Goal: Transaction & Acquisition: Purchase product/service

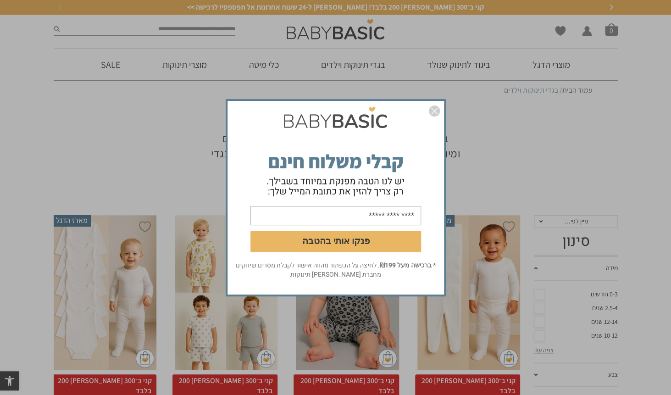
click at [437, 112] on img "סגור" at bounding box center [434, 110] width 11 height 11
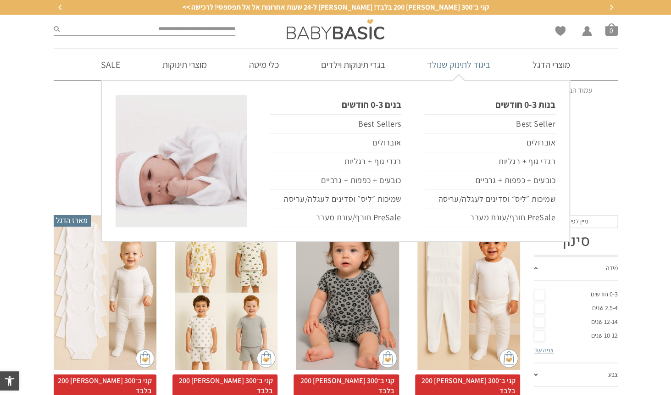
click at [462, 63] on link "ביגוד לתינוק שנולד" at bounding box center [458, 64] width 91 height 31
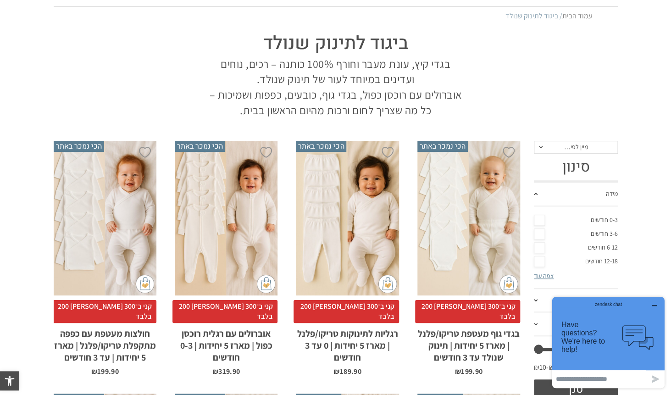
scroll to position [63, 0]
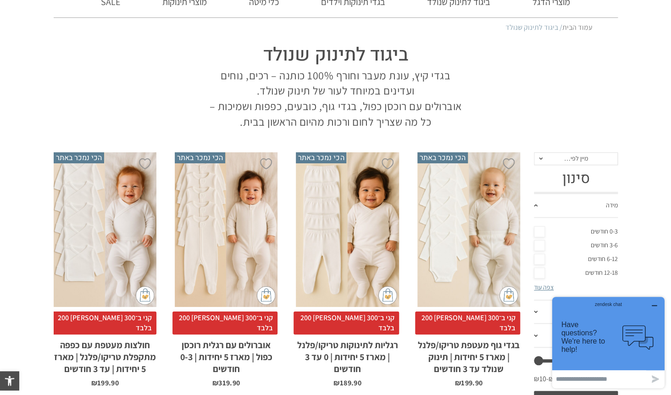
click at [471, 205] on div "x בחירת סוג בד טריקו (עונת מעבר/קיץ) פלנל (חורף)" at bounding box center [468, 229] width 103 height 155
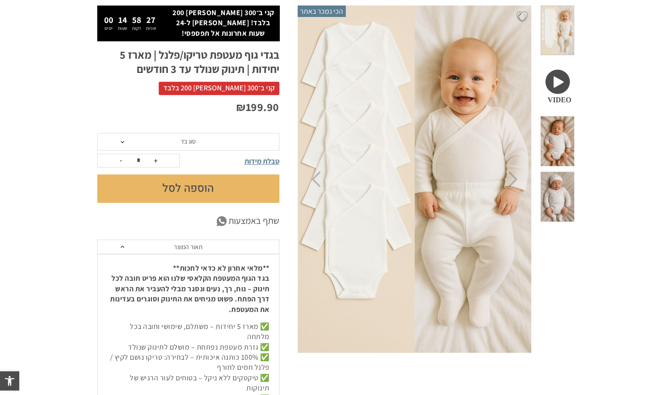
scroll to position [120, 0]
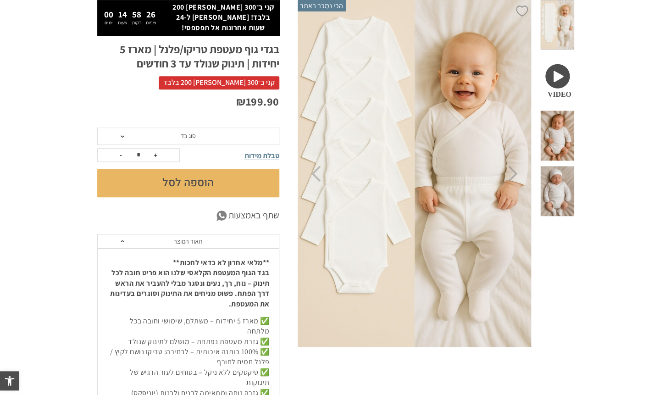
click at [184, 140] on span "סוג בד" at bounding box center [188, 136] width 15 height 8
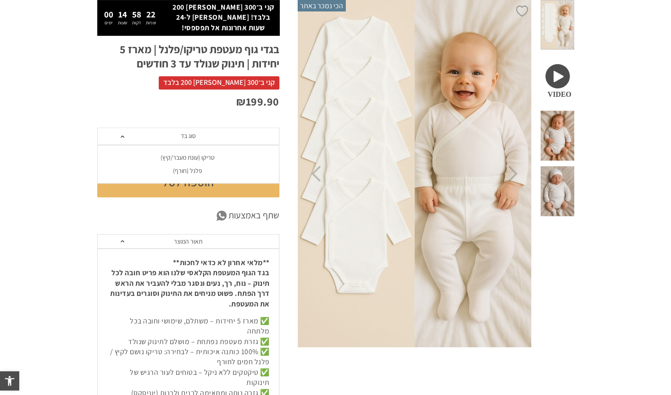
scroll to position [0, 0]
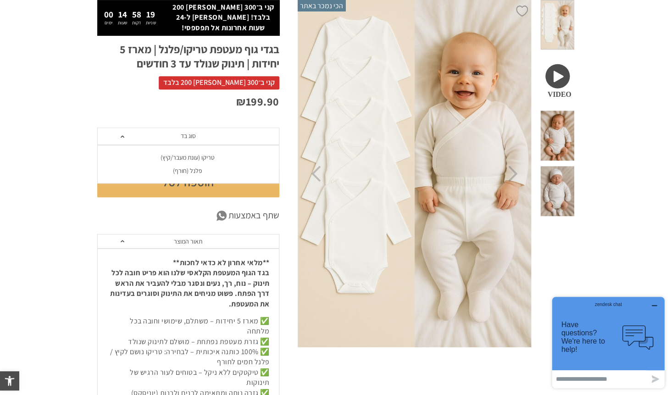
click at [188, 170] on div "פלנל (חורף)" at bounding box center [188, 171] width 182 height 8
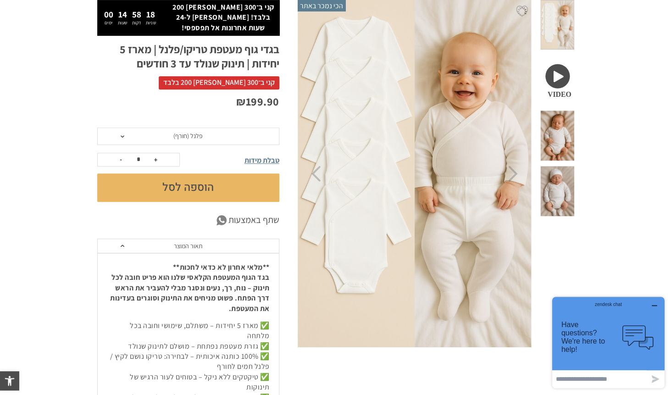
click at [189, 186] on button "הוספה לסל" at bounding box center [188, 187] width 182 height 28
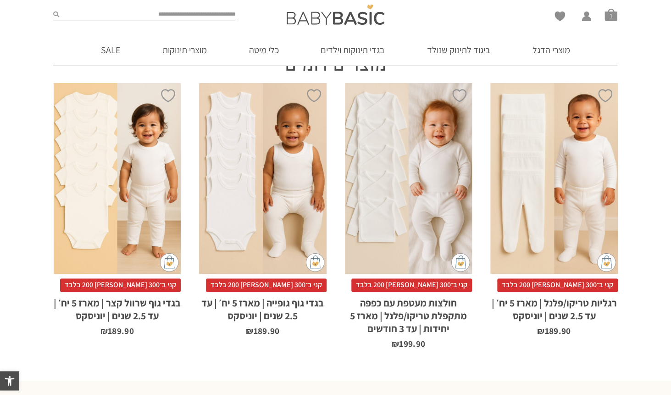
scroll to position [602, 0]
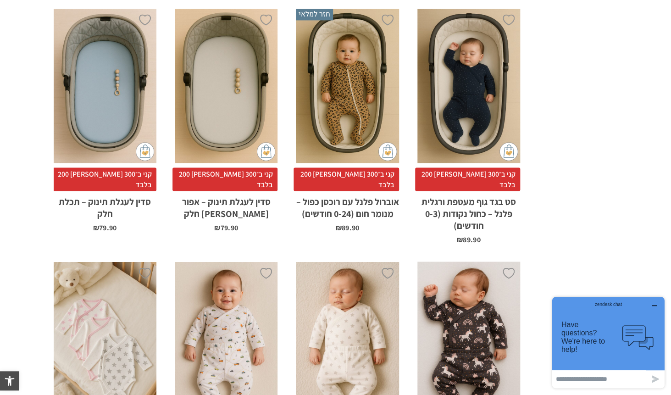
scroll to position [711, 0]
click at [235, 91] on div "x הוספה לסל" at bounding box center [226, 87] width 103 height 155
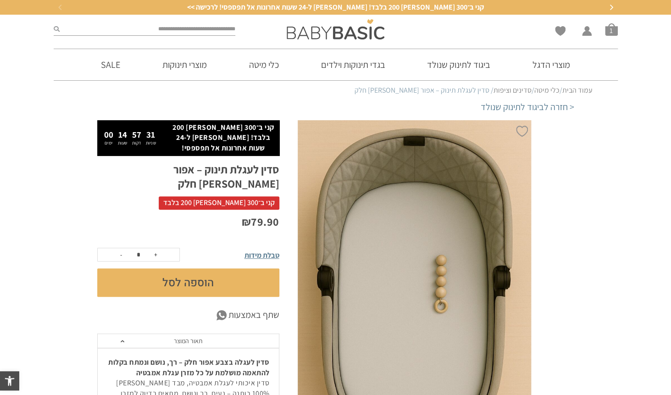
click at [195, 268] on button "הוספה לסל" at bounding box center [188, 282] width 182 height 28
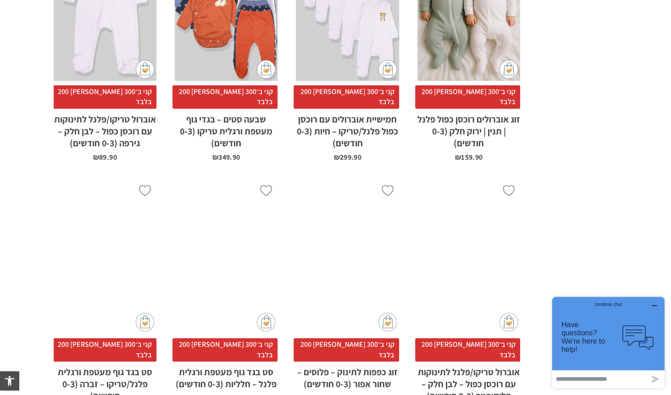
scroll to position [2891, 0]
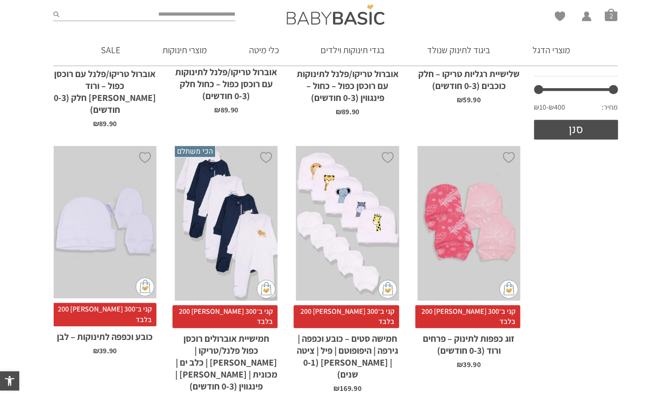
scroll to position [273, 0]
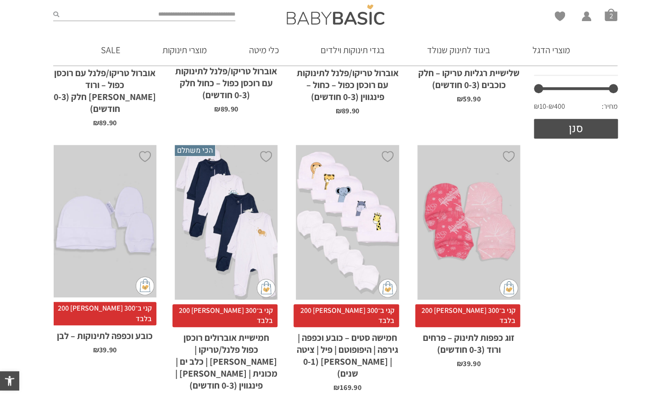
click at [103, 242] on div "x הוספה לסל" at bounding box center [105, 221] width 103 height 152
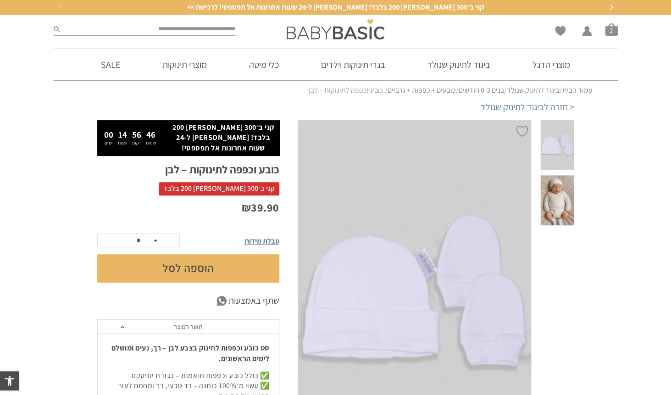
click at [163, 254] on button "הוספה לסל" at bounding box center [188, 268] width 182 height 28
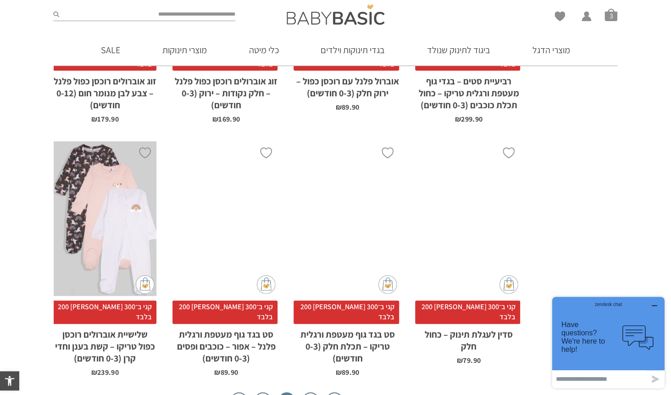
scroll to position [2877, 0]
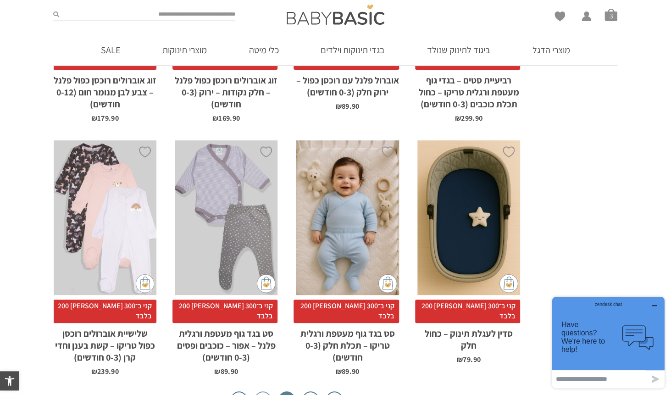
click at [264, 391] on link "3" at bounding box center [262, 399] width 17 height 17
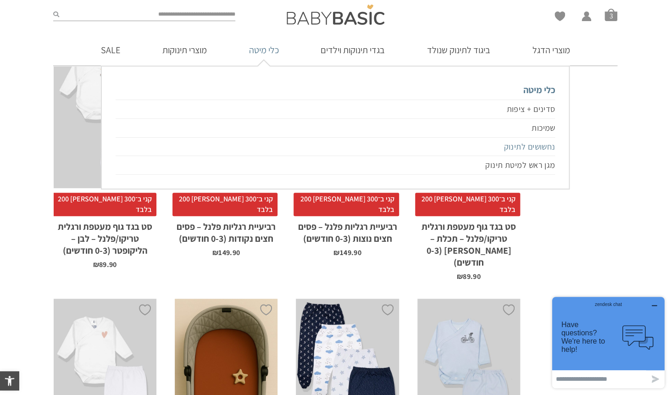
scroll to position [1643, 0]
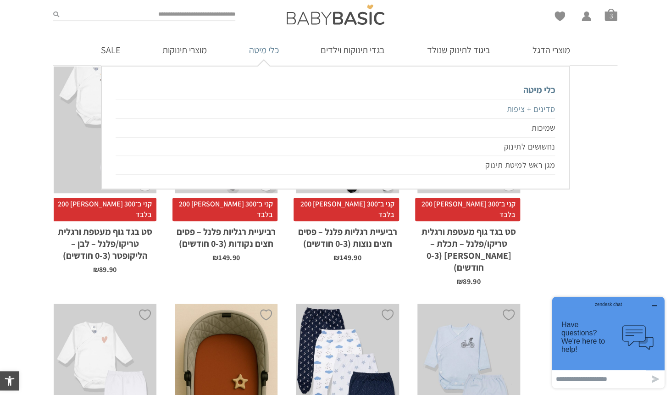
click at [525, 112] on link "סדינים + ציפות" at bounding box center [335, 108] width 439 height 19
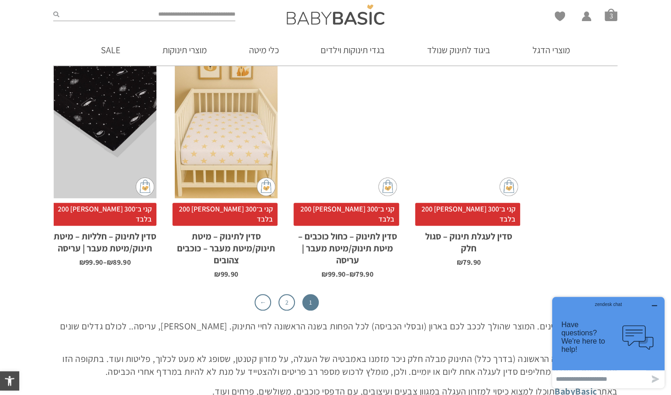
scroll to position [3007, 0]
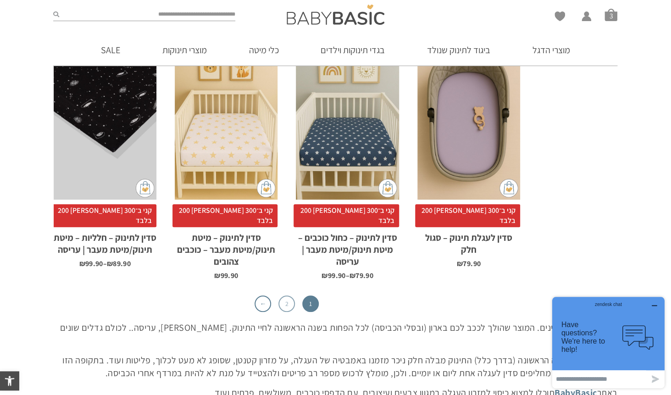
click at [290, 295] on link "2" at bounding box center [286, 303] width 17 height 17
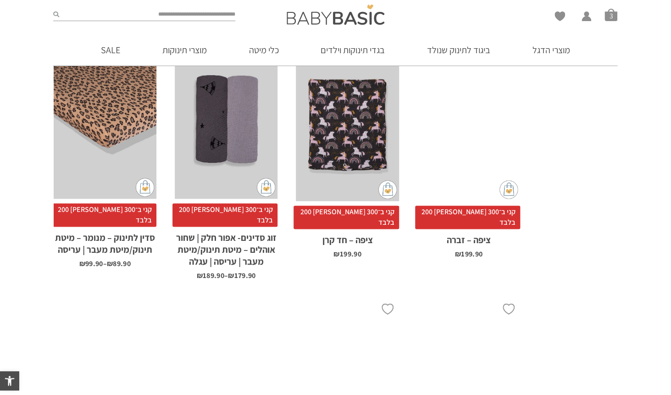
scroll to position [603, 0]
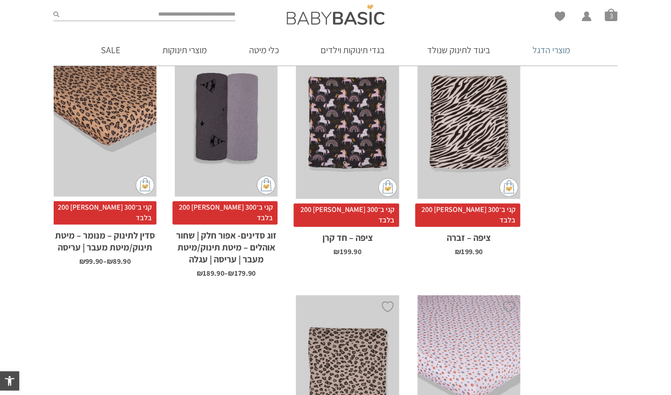
click at [549, 52] on link "מוצרי הדגל" at bounding box center [550, 49] width 65 height 31
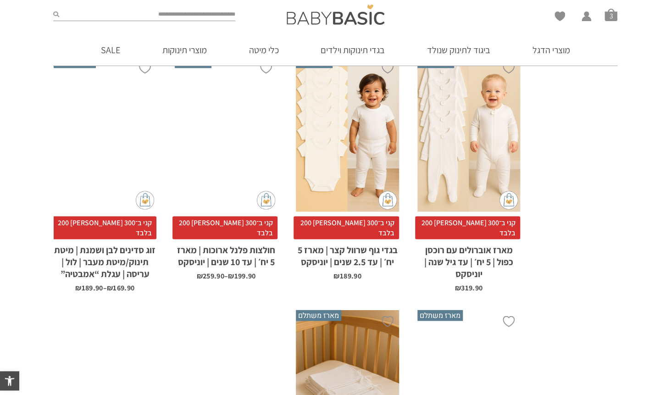
scroll to position [707, 0]
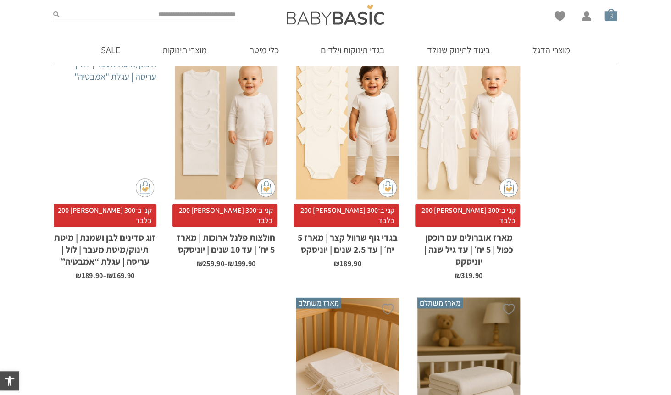
click at [611, 16] on span "סל קניות" at bounding box center [610, 14] width 13 height 13
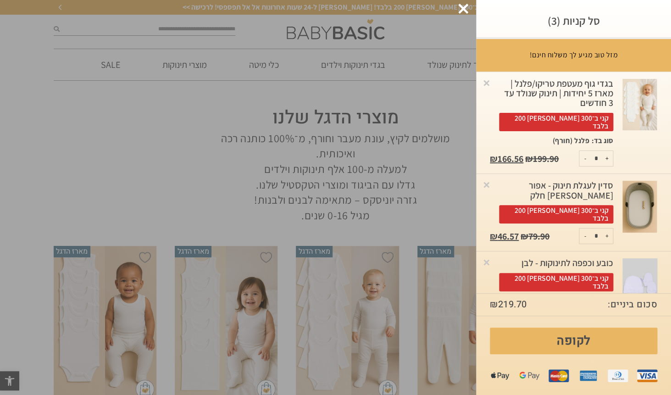
scroll to position [0, 0]
click at [608, 151] on button "+" at bounding box center [606, 158] width 11 height 15
type input "*"
